Goal: Transaction & Acquisition: Purchase product/service

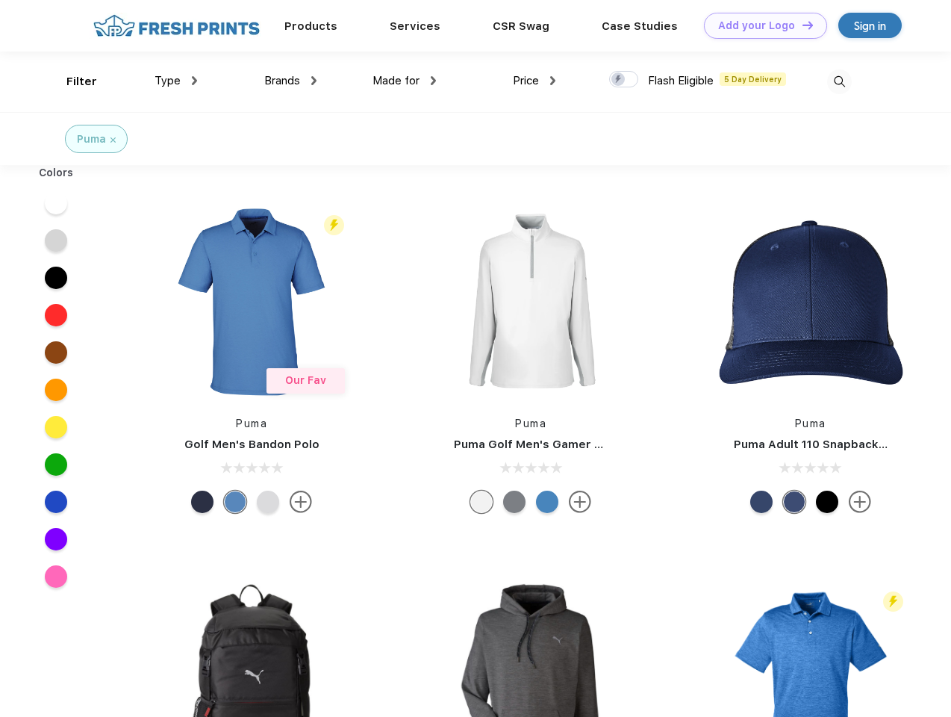
click at [760, 25] on link "Add your Logo Design Tool" at bounding box center [765, 26] width 123 height 26
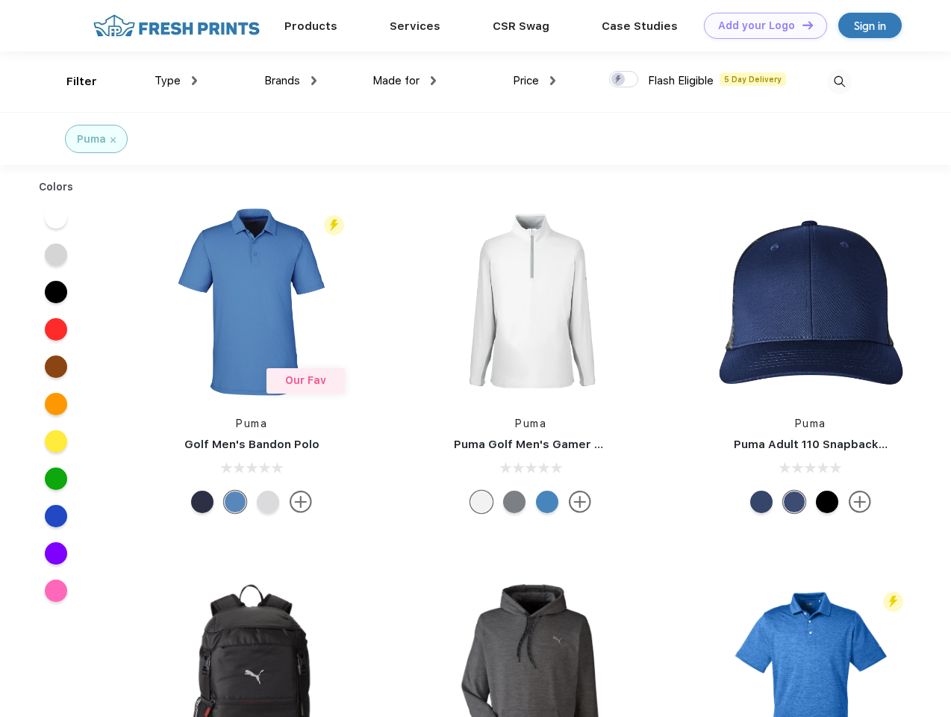
click at [0, 0] on div "Design Tool" at bounding box center [0, 0] width 0 height 0
click at [801, 25] on link "Add your Logo Design Tool" at bounding box center [765, 26] width 123 height 26
click at [72, 81] on div "Filter" at bounding box center [81, 81] width 31 height 17
click at [176, 81] on span "Type" at bounding box center [168, 80] width 26 height 13
click at [290, 81] on span "Brands" at bounding box center [282, 80] width 36 height 13
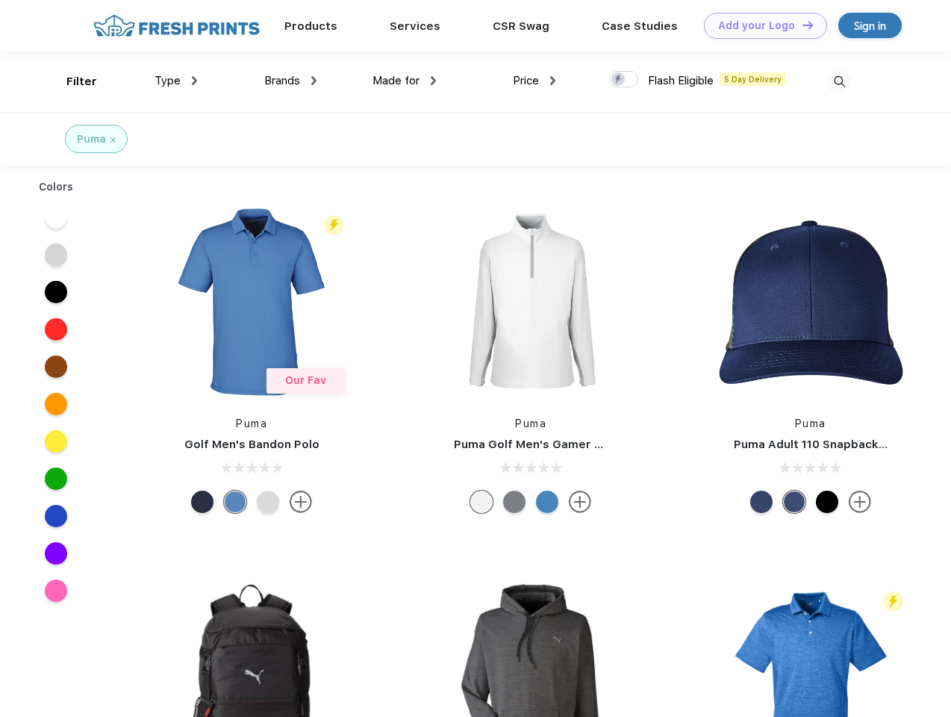
click at [405, 81] on span "Made for" at bounding box center [396, 80] width 47 height 13
click at [535, 81] on span "Price" at bounding box center [526, 80] width 26 height 13
click at [624, 80] on div at bounding box center [623, 79] width 29 height 16
click at [619, 80] on input "checkbox" at bounding box center [614, 75] width 10 height 10
click at [839, 81] on img at bounding box center [839, 81] width 25 height 25
